Goal: Task Accomplishment & Management: Manage account settings

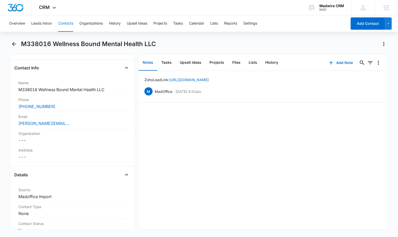
scroll to position [106, 0]
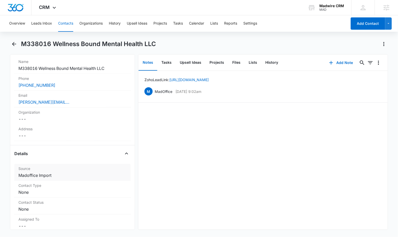
click at [49, 176] on dd "Cancel Save Changes Madoffice Import" at bounding box center [72, 175] width 108 height 6
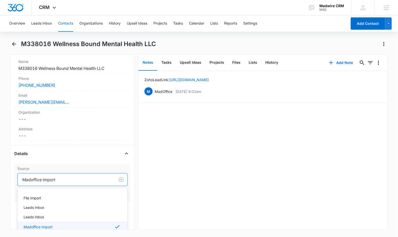
click at [58, 180] on div at bounding box center [65, 179] width 86 height 7
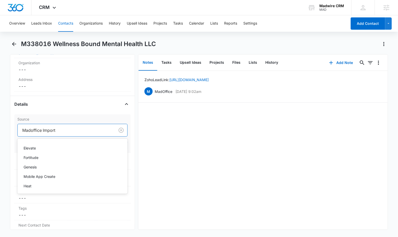
scroll to position [76, 0]
click at [64, 149] on div "Elevate" at bounding box center [72, 149] width 97 height 5
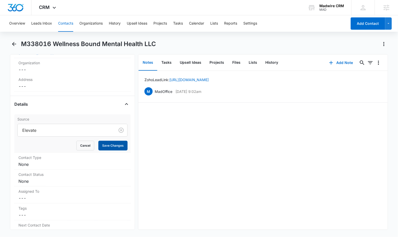
click at [109, 143] on button "Save Changes" at bounding box center [112, 146] width 29 height 10
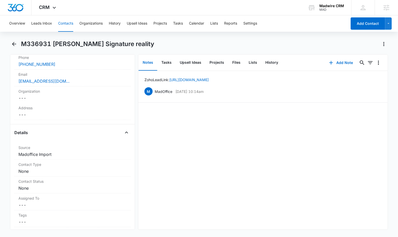
scroll to position [129, 0]
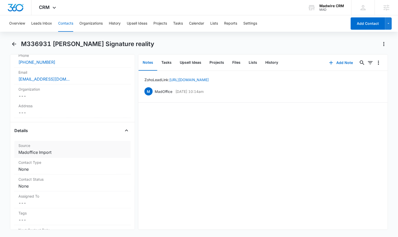
click at [60, 154] on dd "Cancel Save Changes Madoffice Import" at bounding box center [72, 152] width 108 height 6
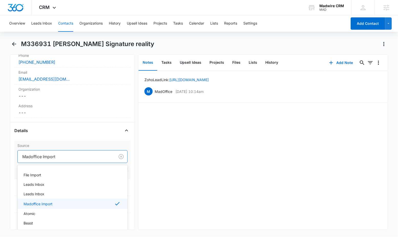
click at [68, 157] on div at bounding box center [65, 156] width 86 height 7
click at [78, 202] on div "Elevate" at bounding box center [72, 201] width 97 height 5
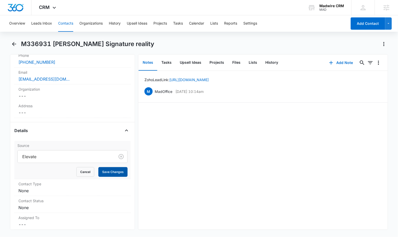
click at [102, 171] on button "Save Changes" at bounding box center [112, 172] width 29 height 10
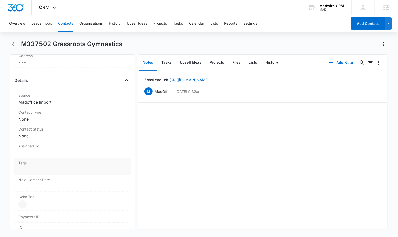
scroll to position [197, 0]
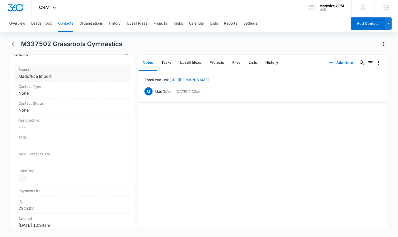
click at [60, 78] on dd "Cancel Save Changes Madoffice Import" at bounding box center [72, 76] width 108 height 6
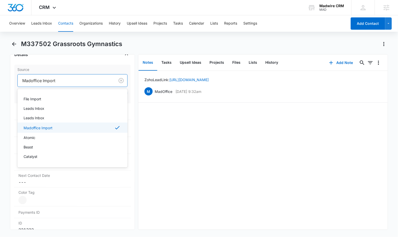
click at [62, 80] on div at bounding box center [65, 80] width 86 height 7
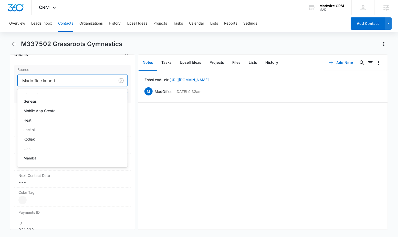
scroll to position [95, 0]
click at [71, 145] on div "Lion" at bounding box center [72, 146] width 97 height 5
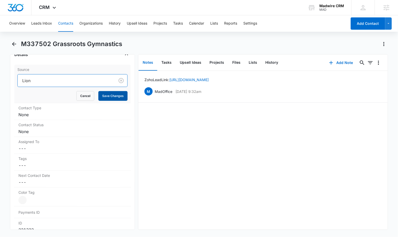
click at [109, 96] on button "Save Changes" at bounding box center [112, 96] width 29 height 10
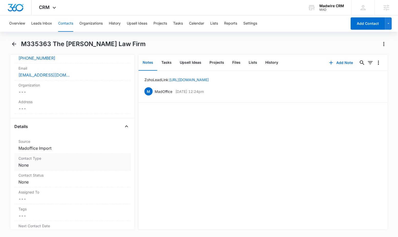
scroll to position [134, 0]
click at [54, 144] on dd "Cancel Save Changes Madoffice Import" at bounding box center [72, 147] width 108 height 6
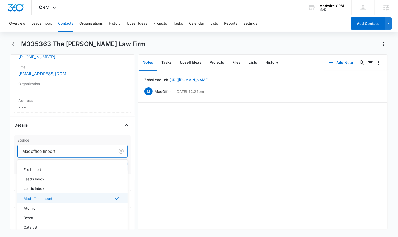
click at [62, 148] on div at bounding box center [65, 151] width 86 height 7
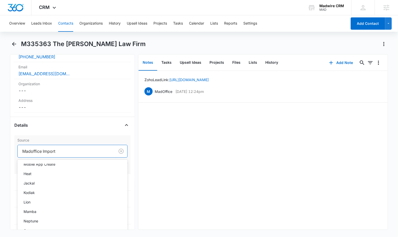
scroll to position [112, 0]
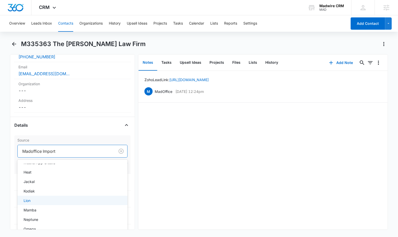
click at [71, 198] on div "Lion" at bounding box center [72, 200] width 97 height 5
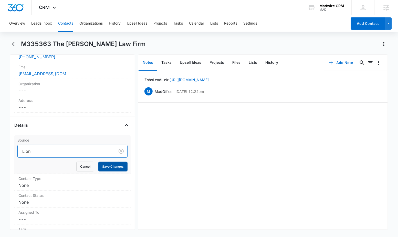
click at [109, 162] on button "Save Changes" at bounding box center [112, 167] width 29 height 10
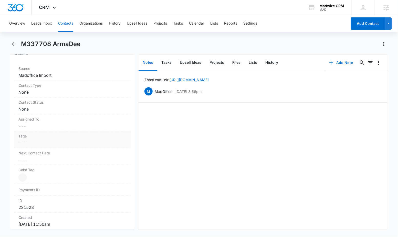
scroll to position [182, 0]
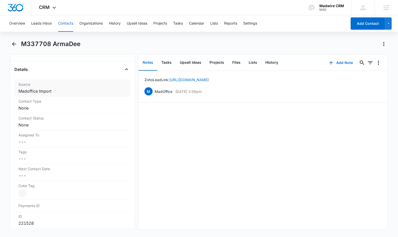
click at [72, 90] on dd "Cancel Save Changes Madoffice Import" at bounding box center [72, 91] width 108 height 6
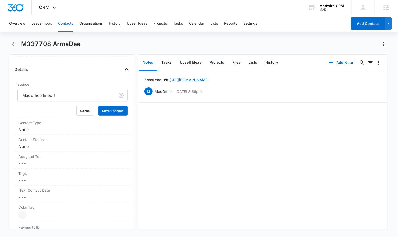
click at [73, 95] on div at bounding box center [65, 95] width 86 height 7
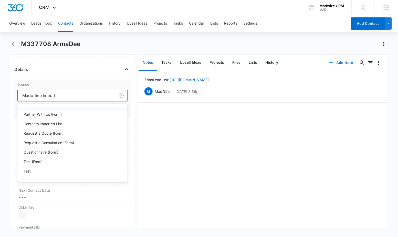
scroll to position [528, 0]
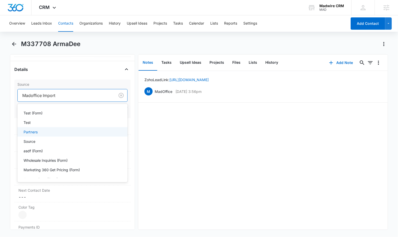
click at [74, 135] on div "Partners" at bounding box center [72, 131] width 97 height 5
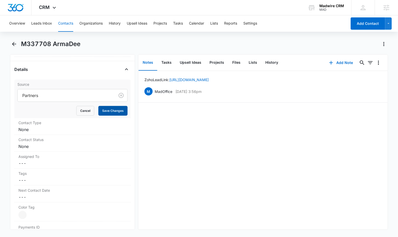
click at [111, 109] on button "Save Changes" at bounding box center [112, 111] width 29 height 10
